Goal: Check status: Check status

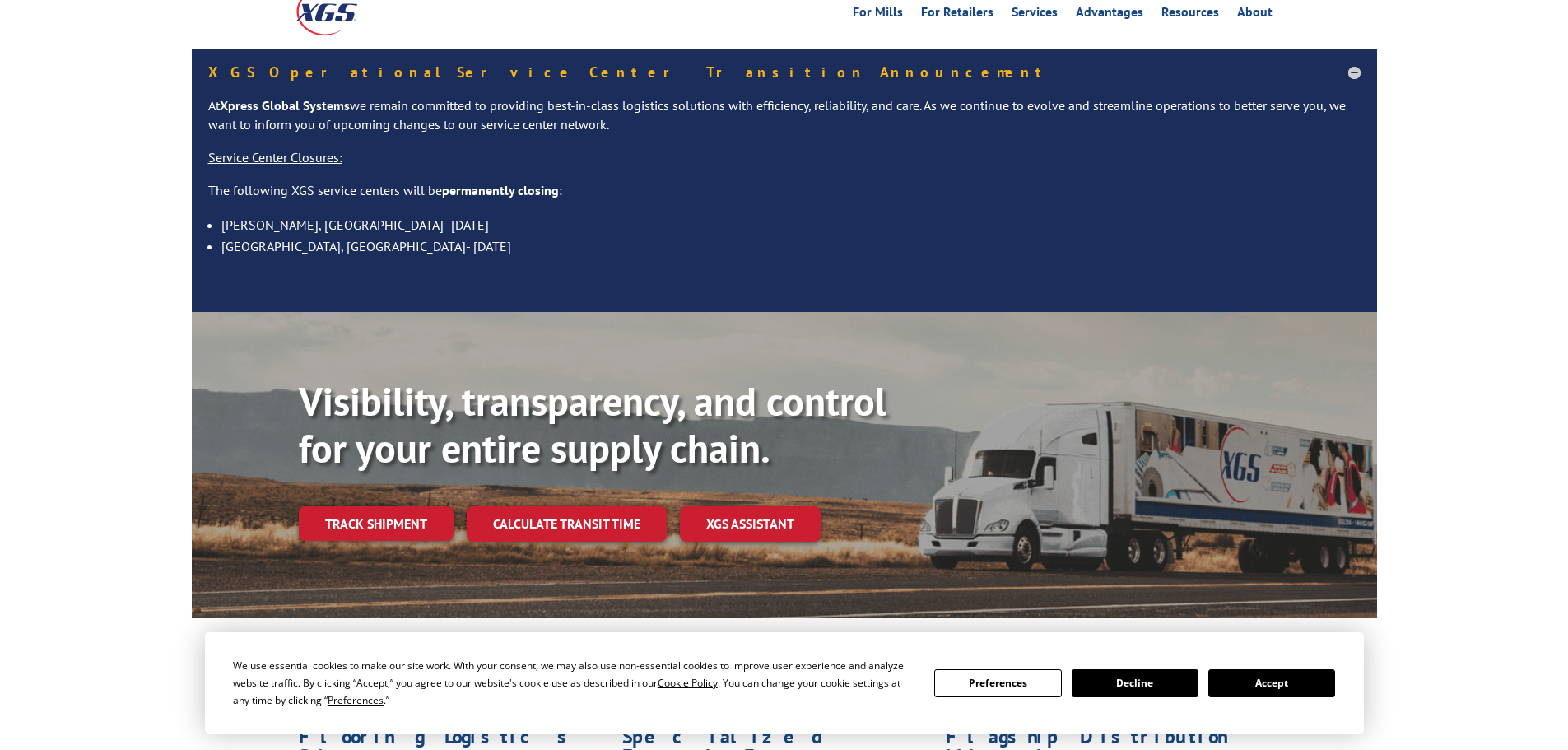
scroll to position [247, 0]
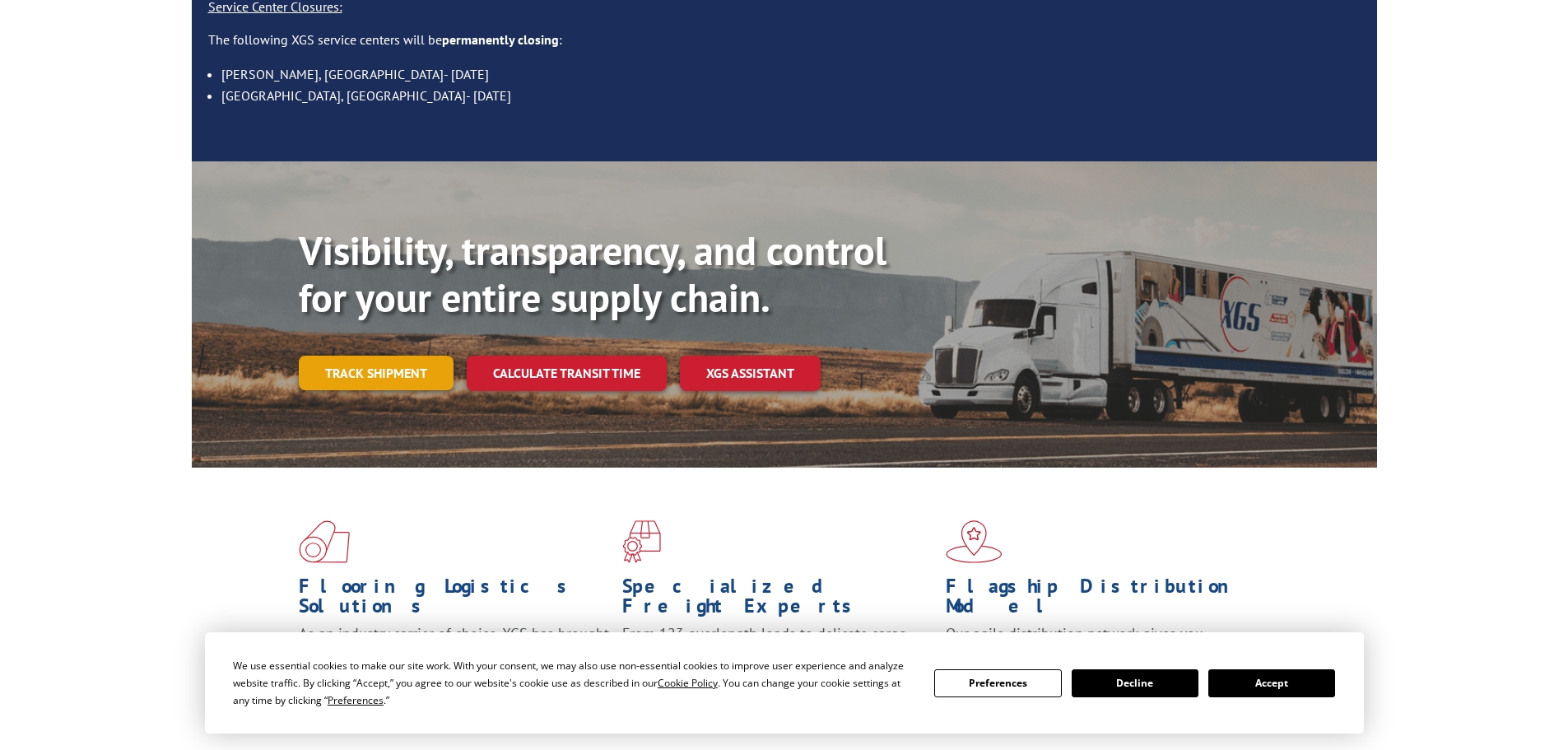
click at [336, 356] on link "Track shipment" at bounding box center [376, 373] width 155 height 35
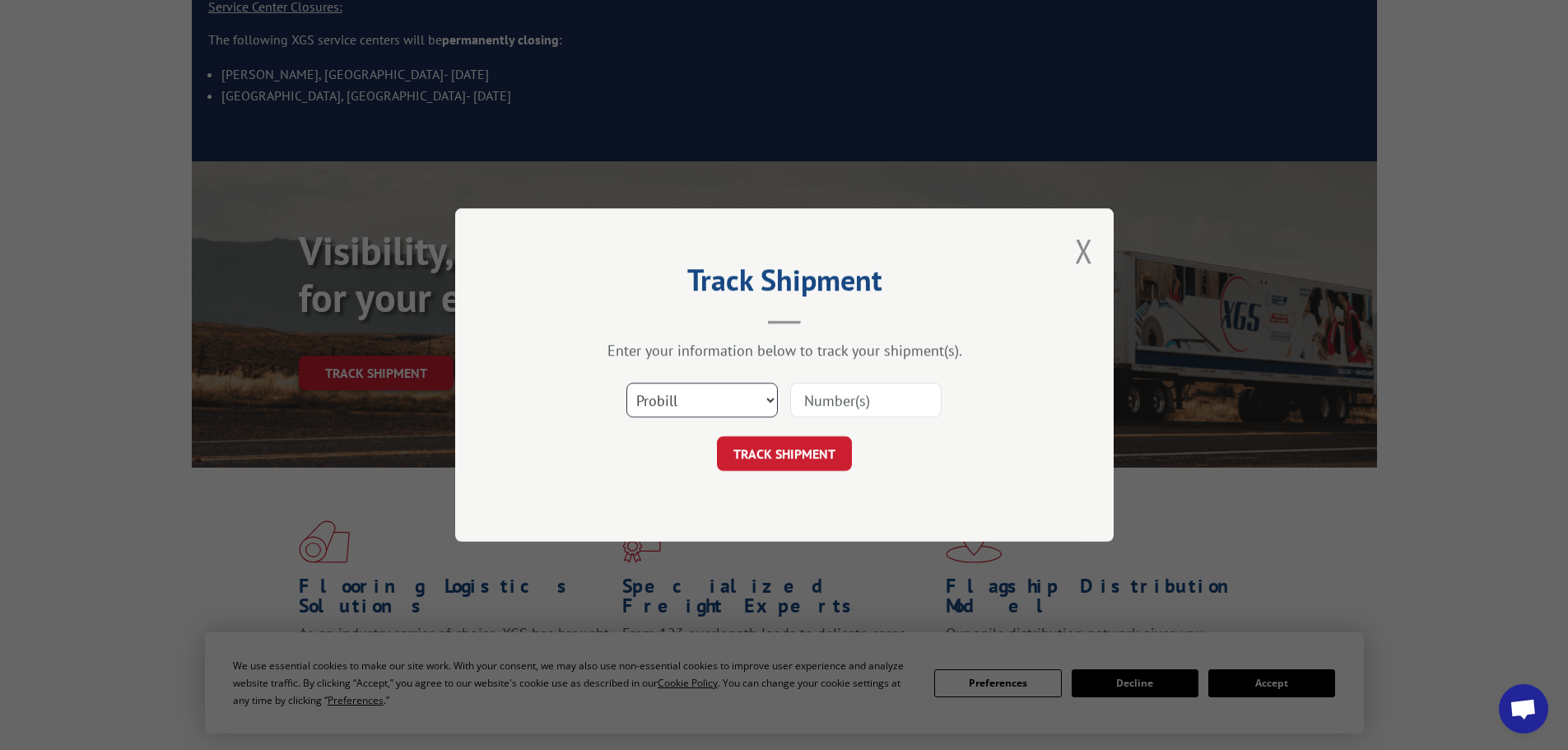
click at [769, 395] on select "Select category... Probill BOL PO" at bounding box center [702, 399] width 152 height 35
select select "po"
click at [626, 382] on select "Select category... Probill BOL PO" at bounding box center [702, 399] width 152 height 35
click at [804, 398] on input at bounding box center [866, 399] width 152 height 35
type input "03531498"
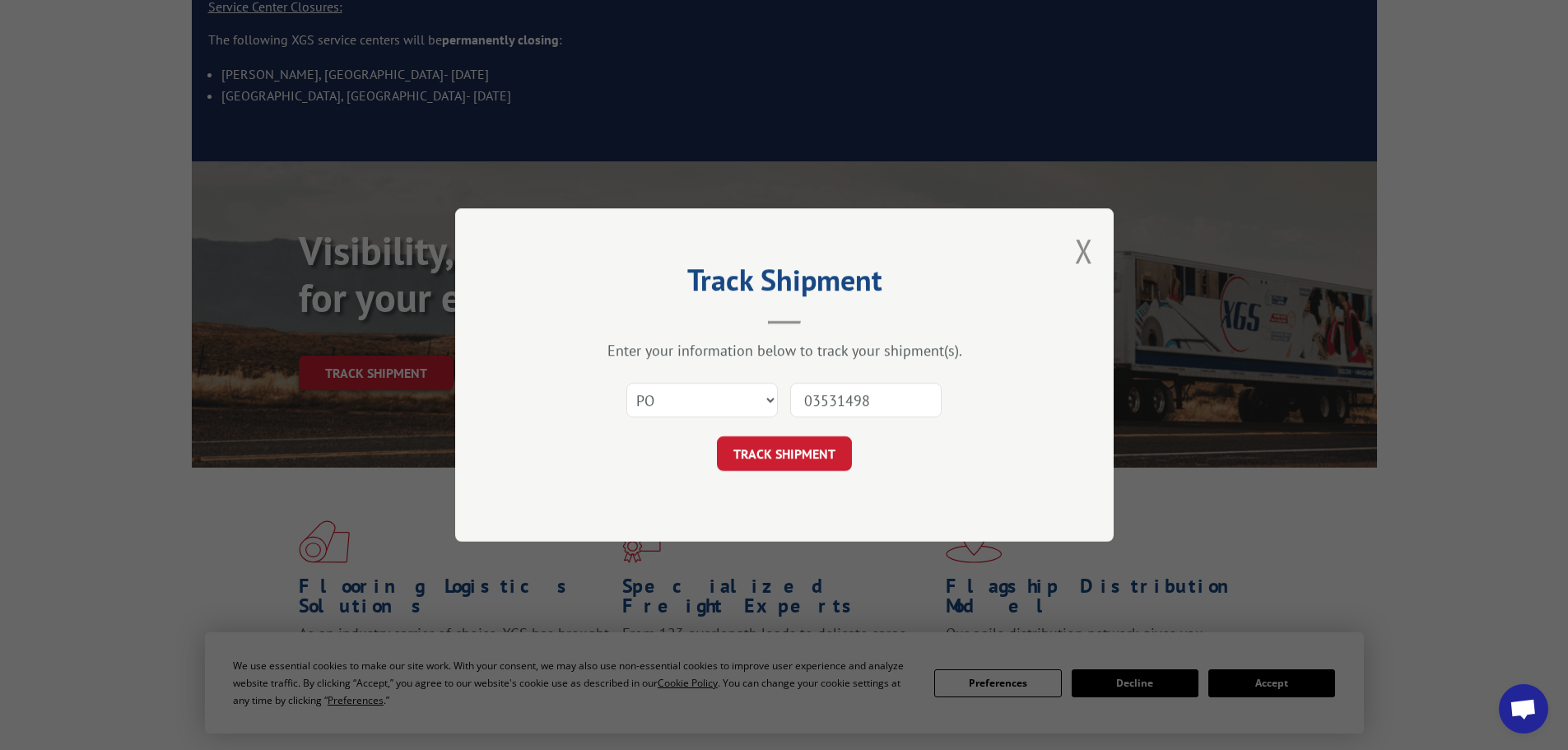
click button "TRACK SHIPMENT" at bounding box center [784, 453] width 135 height 35
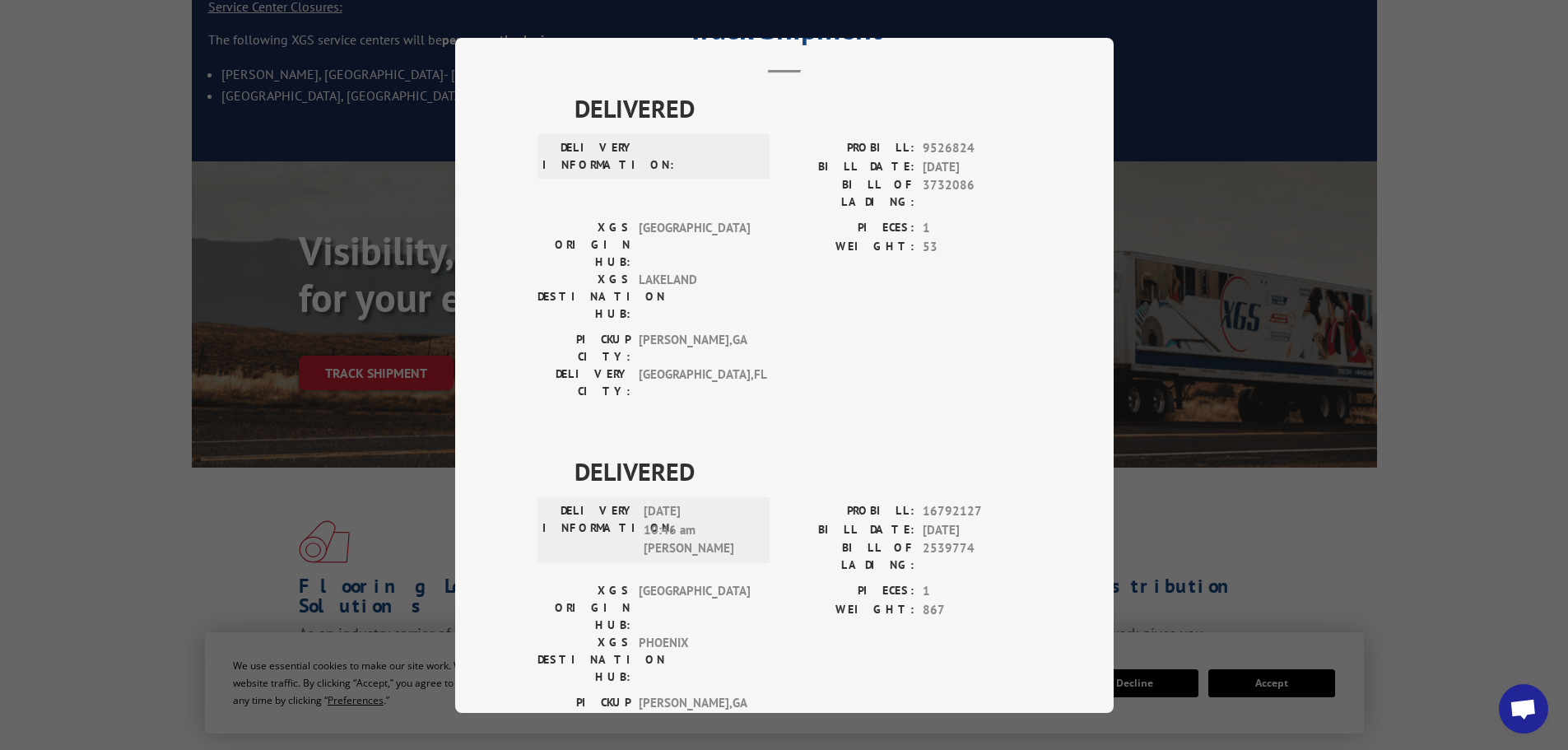
scroll to position [0, 0]
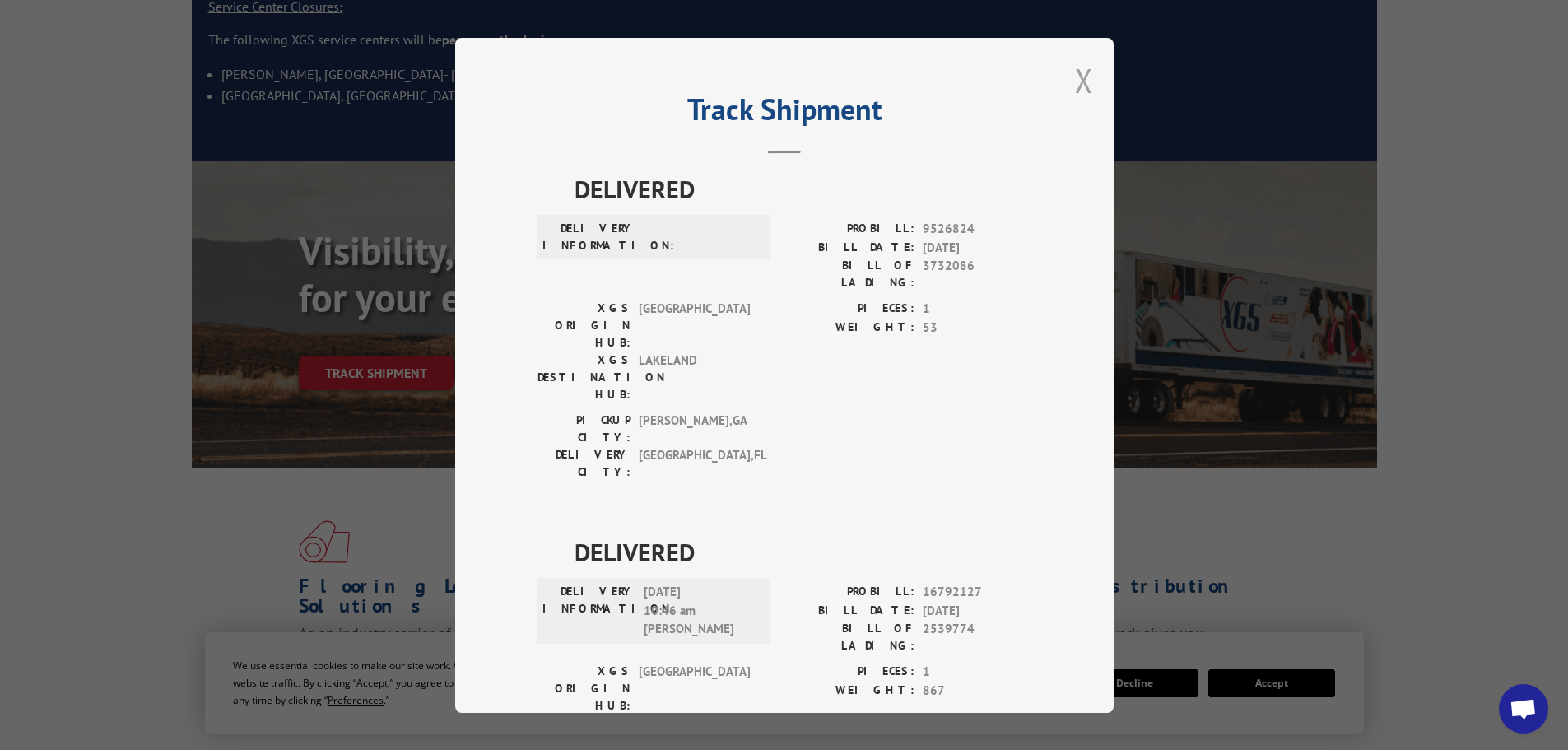
click at [1076, 77] on button "Close modal" at bounding box center [1084, 81] width 18 height 44
